Goal: Communication & Community: Ask a question

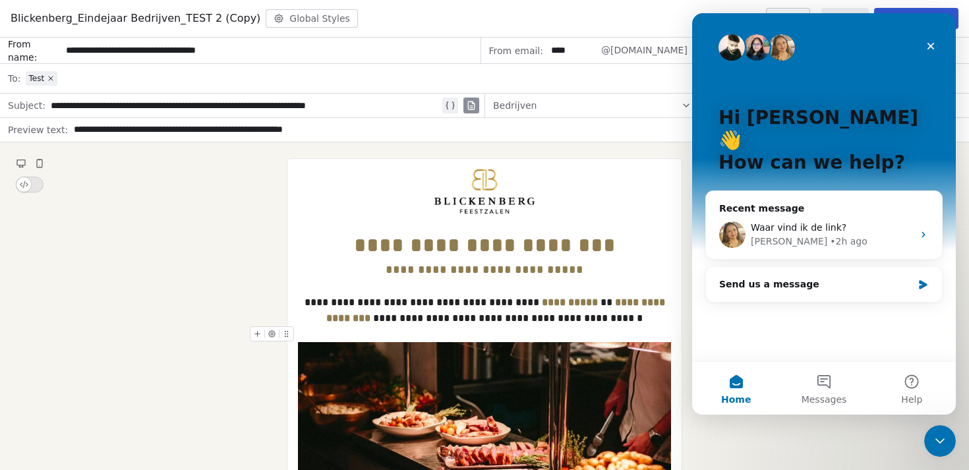
click at [722, 347] on div "Hi Sigrid 👋 How can we help? Recent message Waar vind ik de link? Harinder • 2h…" at bounding box center [824, 187] width 264 height 348
click at [747, 156] on div "Hi Sigrid 👋 How can we help?" at bounding box center [823, 143] width 237 height 260
click at [769, 153] on div "Hi Sigrid 👋 How can we help?" at bounding box center [823, 143] width 237 height 260
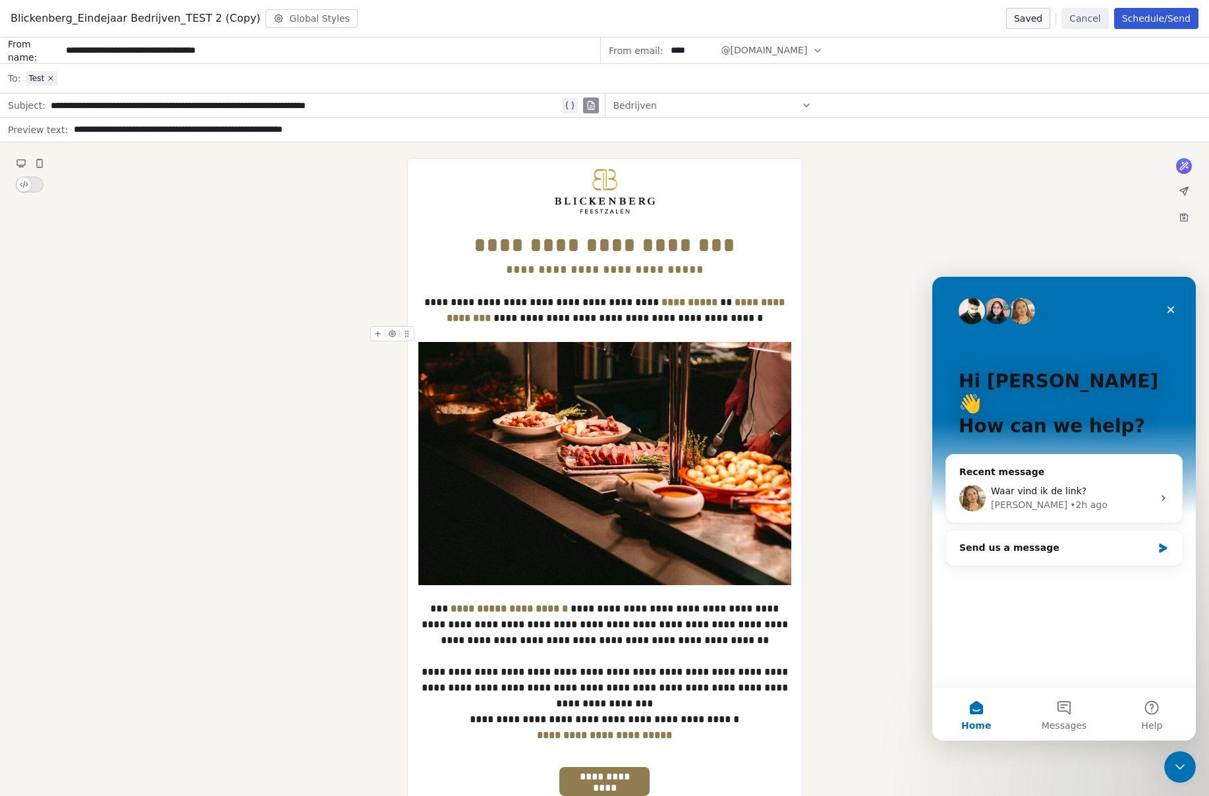
click at [1070, 498] on div "• 2h ago" at bounding box center [1089, 505] width 38 height 14
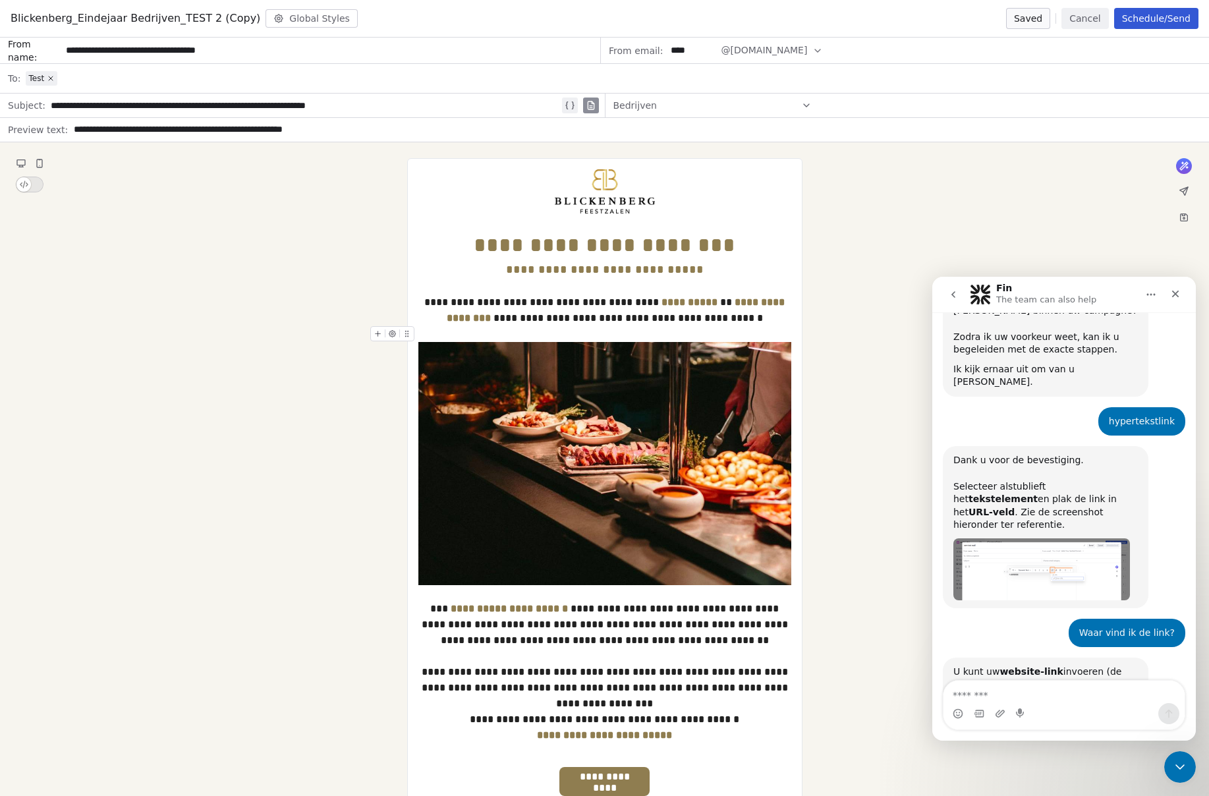
scroll to position [350, 0]
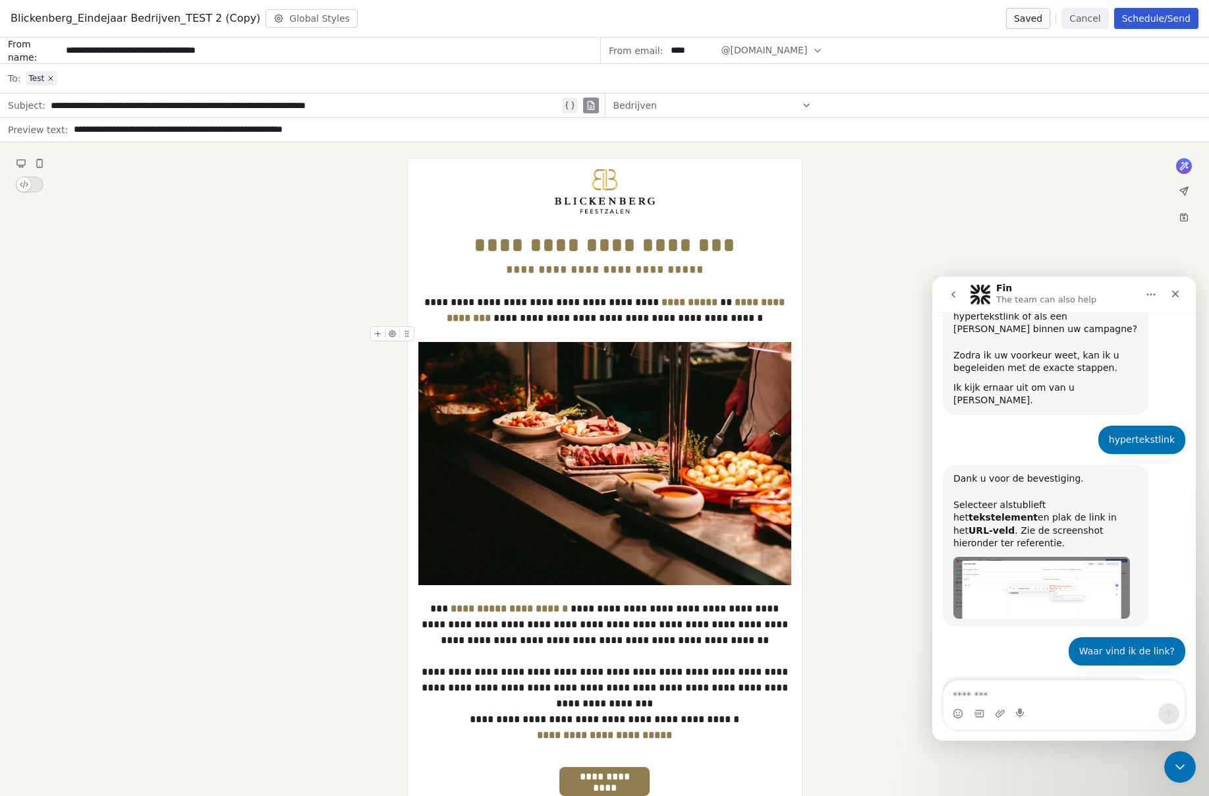
click at [1033, 705] on div "Intercom messenger" at bounding box center [1064, 713] width 241 height 21
click at [1033, 698] on textarea "Message…" at bounding box center [1064, 692] width 241 height 22
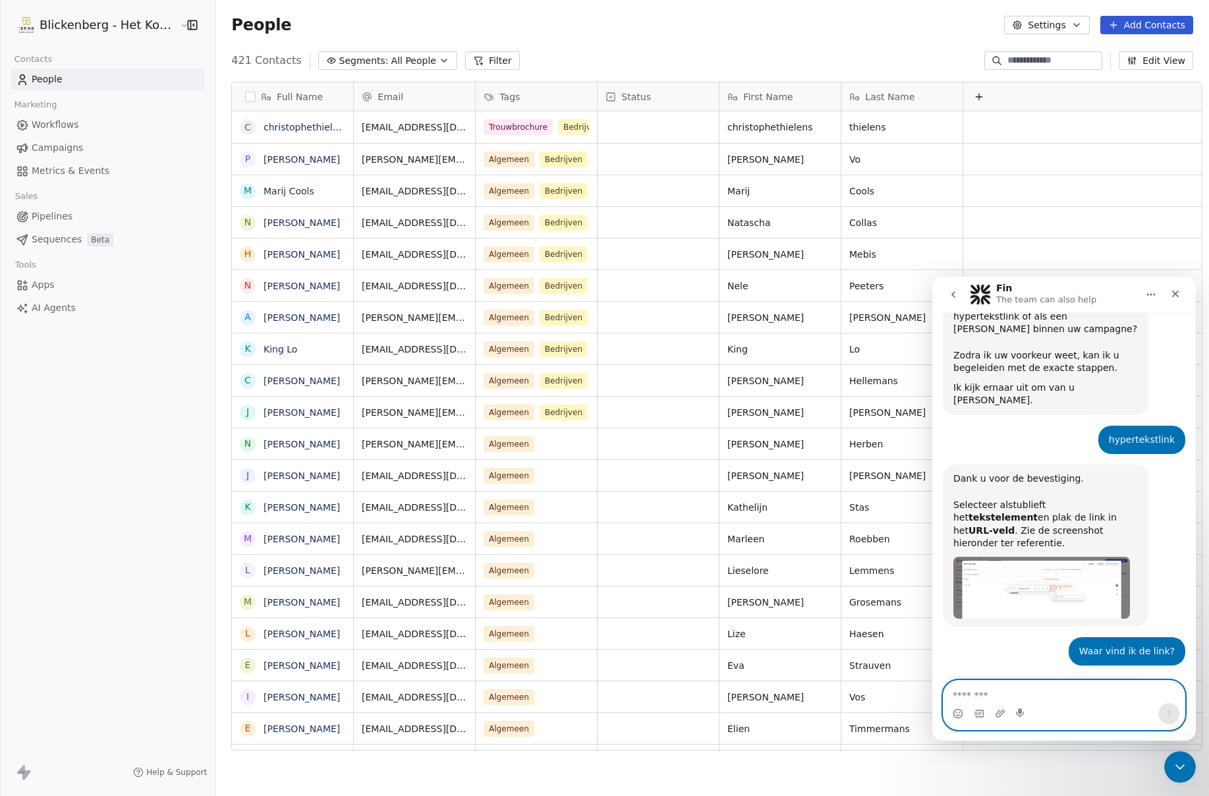
scroll to position [691, 994]
click at [1178, 296] on icon "Close" at bounding box center [1176, 294] width 7 height 7
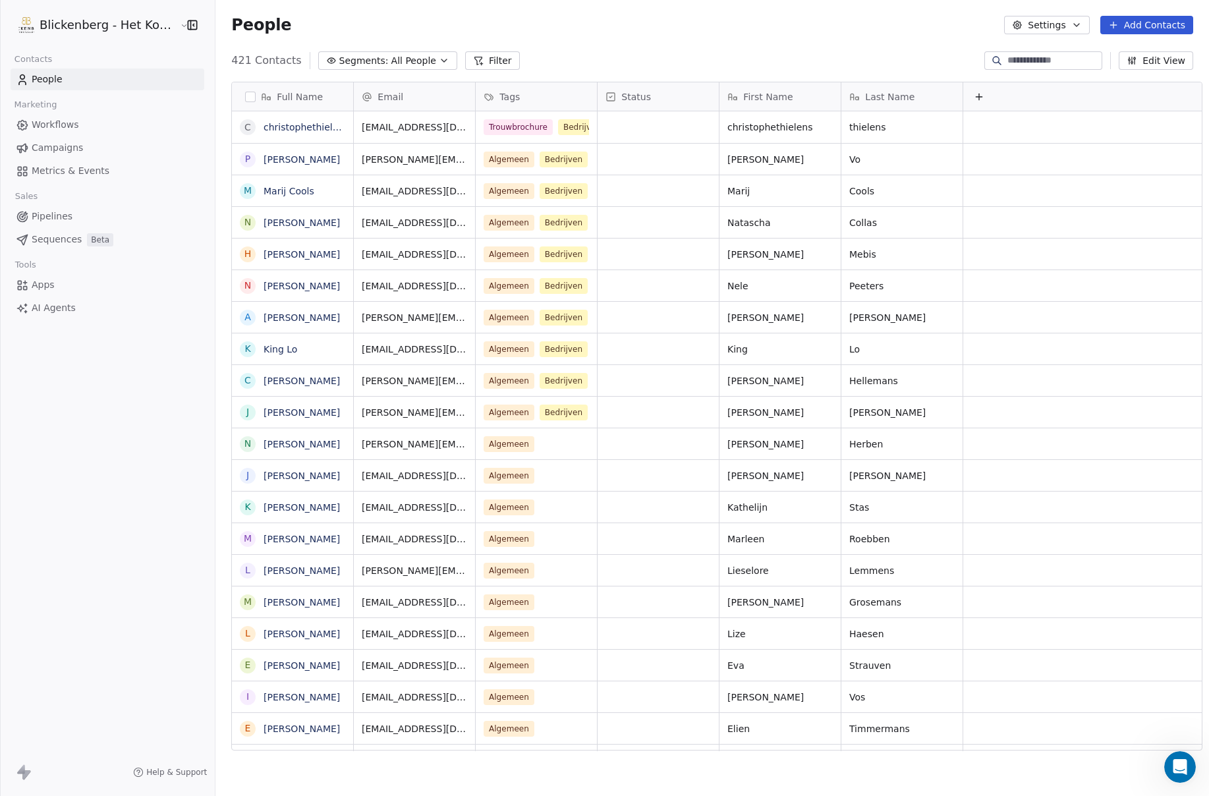
scroll to position [350, 0]
